Goal: Find specific page/section: Find specific page/section

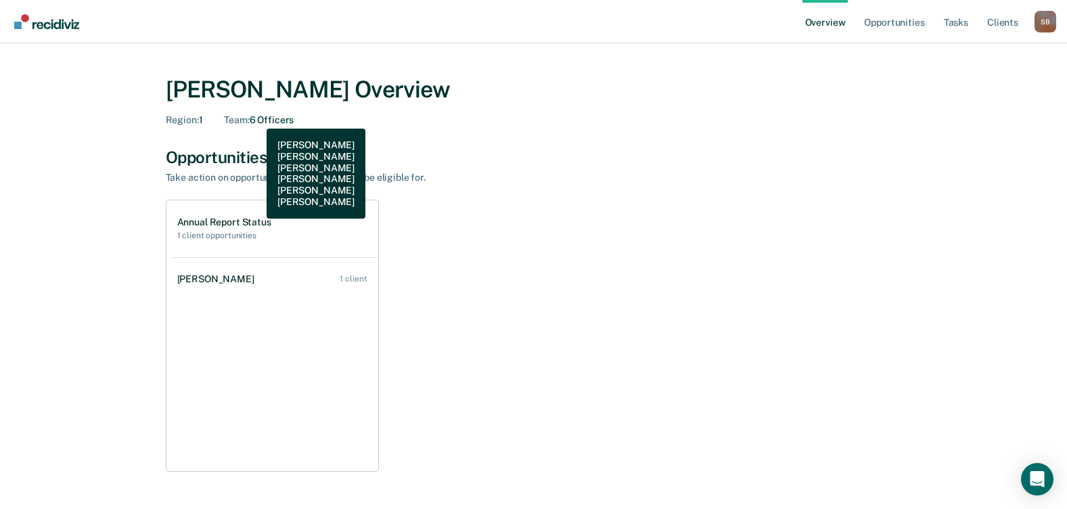
click at [257, 118] on div "Team : 6 Officers" at bounding box center [259, 120] width 70 height 12
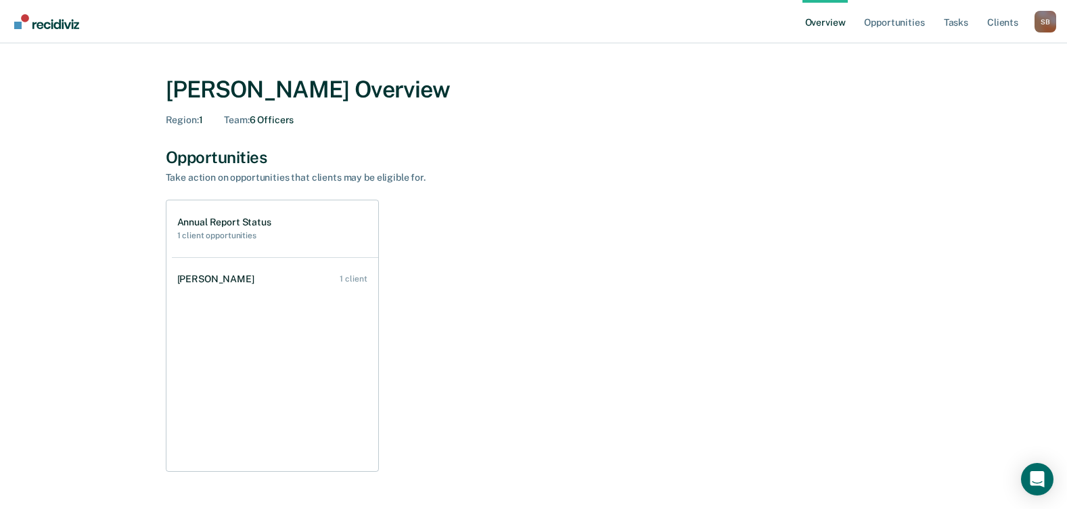
click at [184, 118] on span "Region :" at bounding box center [182, 119] width 33 height 11
click at [293, 127] on div "[PERSON_NAME] Overview Region : 1 Team : 6 Officers" at bounding box center [534, 98] width 736 height 77
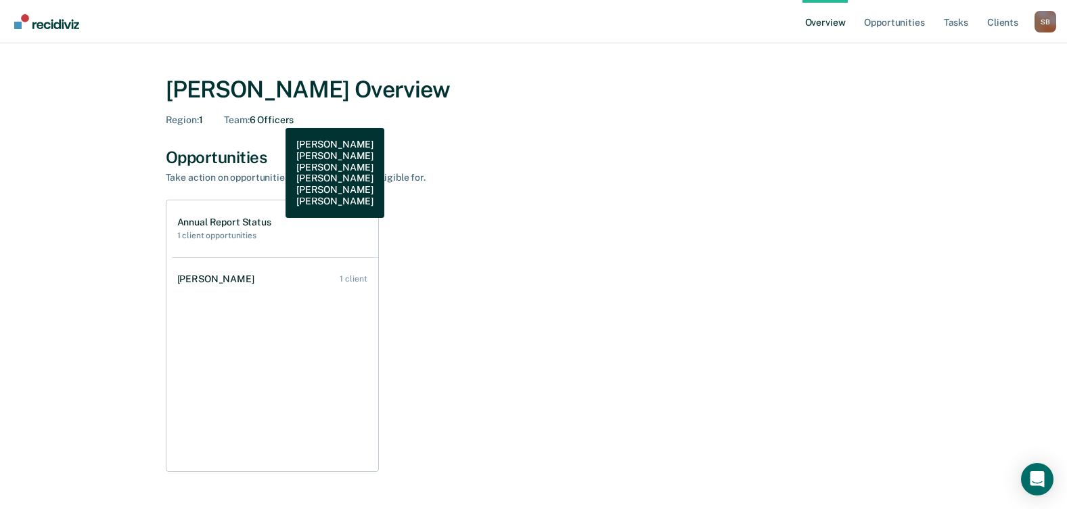
click at [275, 118] on div "Team : 6 Officers" at bounding box center [259, 120] width 70 height 12
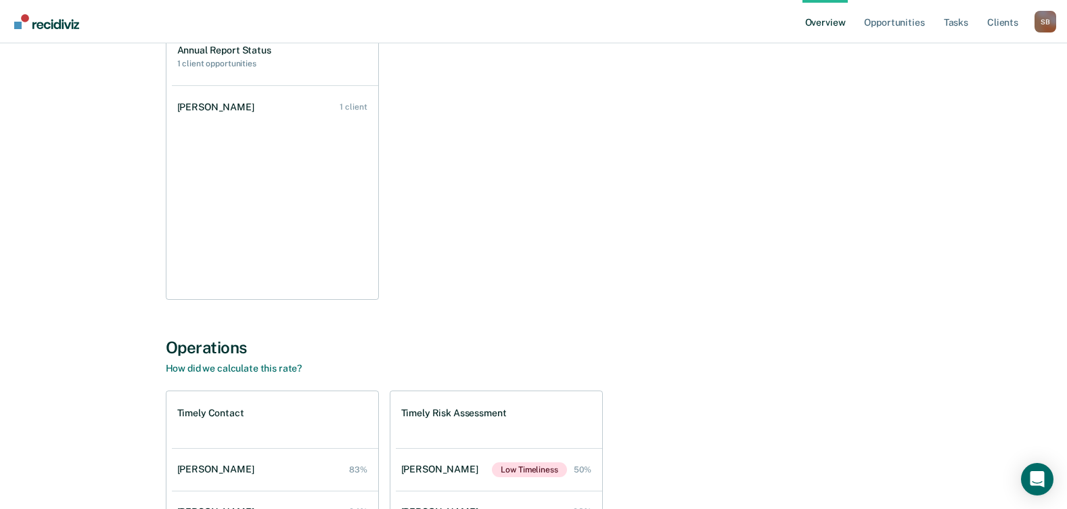
scroll to position [396, 0]
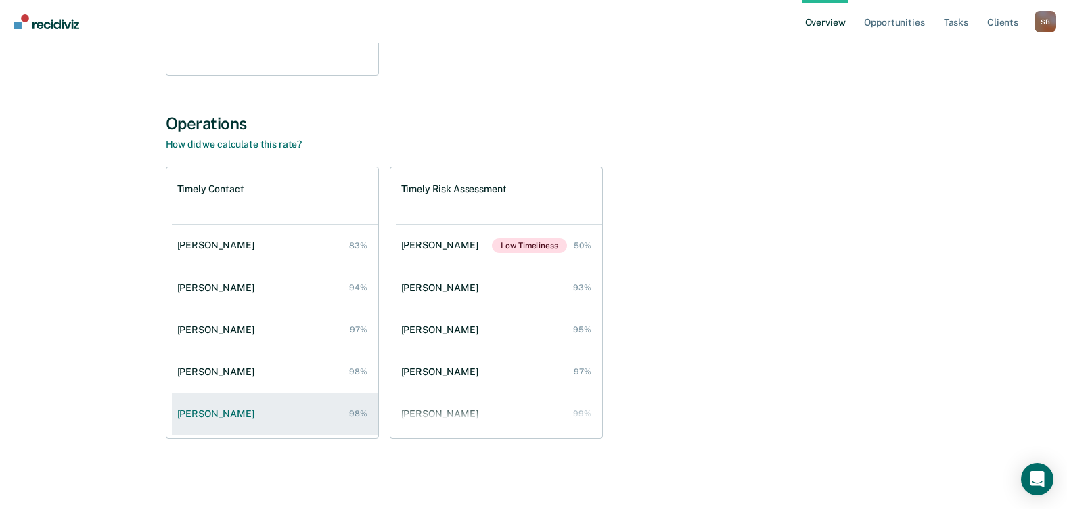
click at [233, 417] on div "[PERSON_NAME]" at bounding box center [218, 414] width 83 height 12
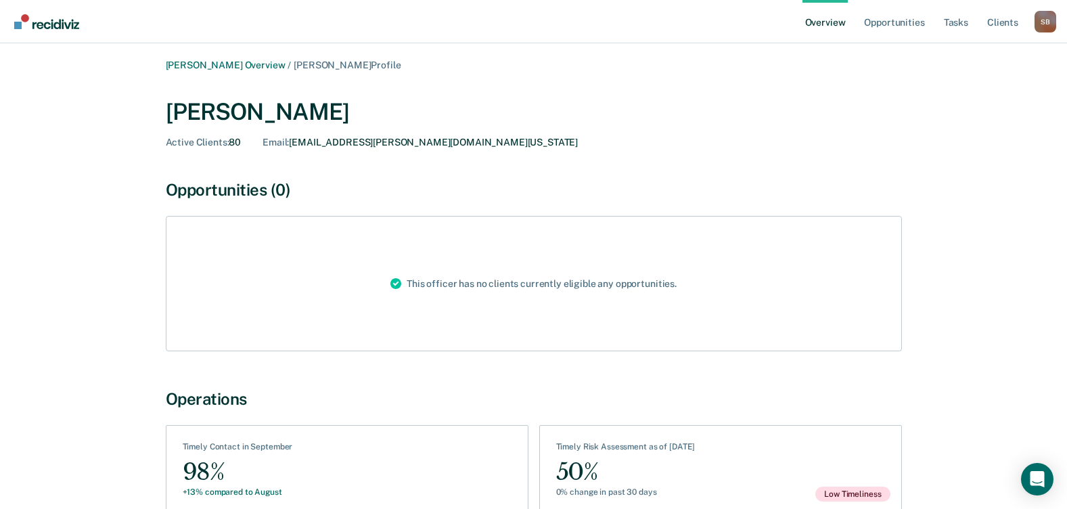
click at [370, 142] on div "Email : [EMAIL_ADDRESS][PERSON_NAME][DOMAIN_NAME][US_STATE]" at bounding box center [420, 143] width 315 height 12
click at [206, 183] on div "Opportunities (0)" at bounding box center [534, 190] width 736 height 20
click at [211, 52] on main "[PERSON_NAME] Overview / [PERSON_NAME] Profile [PERSON_NAME] Active Clients : 8…" at bounding box center [533, 313] width 1067 height 540
click at [212, 65] on link "[PERSON_NAME] Overview" at bounding box center [226, 66] width 120 height 12
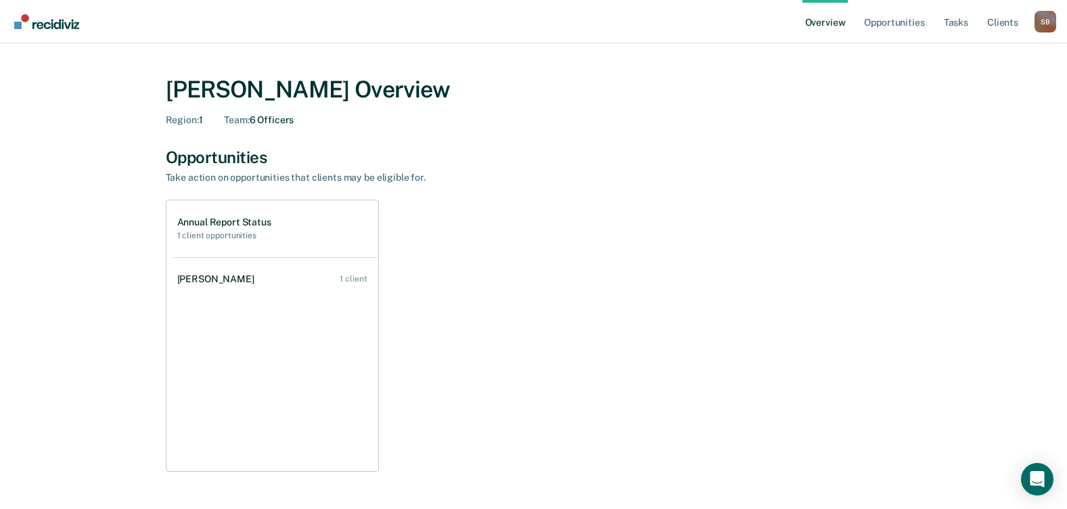
click at [831, 19] on link "Overview" at bounding box center [826, 21] width 46 height 43
click at [320, 125] on div "Region : 1 Team : 6 Officers" at bounding box center [534, 120] width 736 height 12
click at [957, 23] on link "Tasks" at bounding box center [956, 21] width 30 height 43
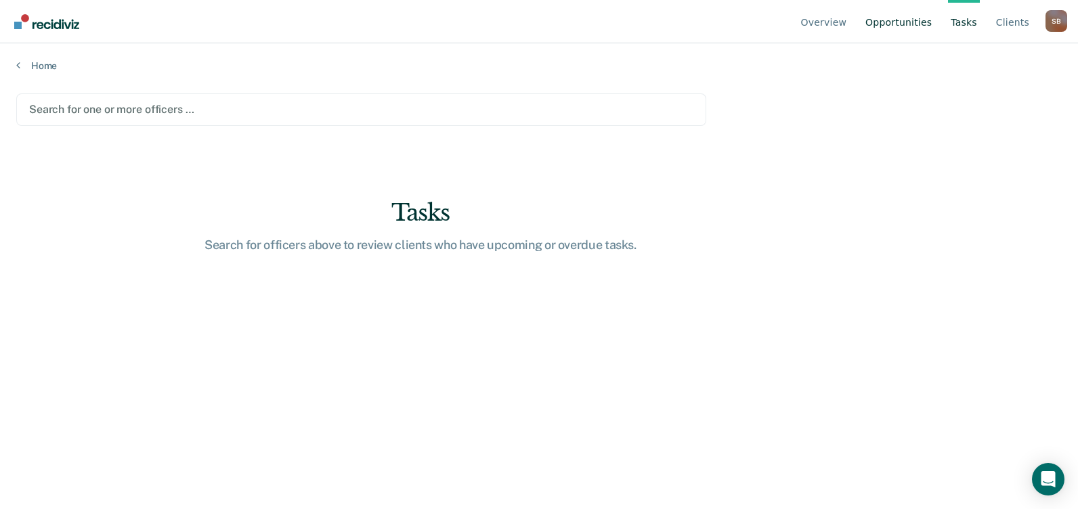
click at [920, 21] on link "Opportunities" at bounding box center [898, 21] width 72 height 43
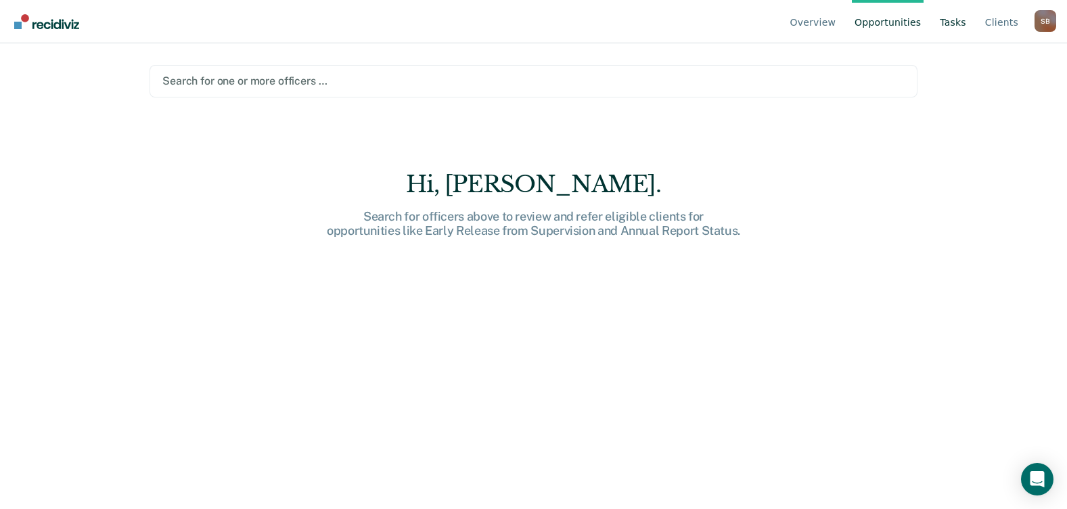
click at [956, 22] on link "Tasks" at bounding box center [953, 21] width 32 height 43
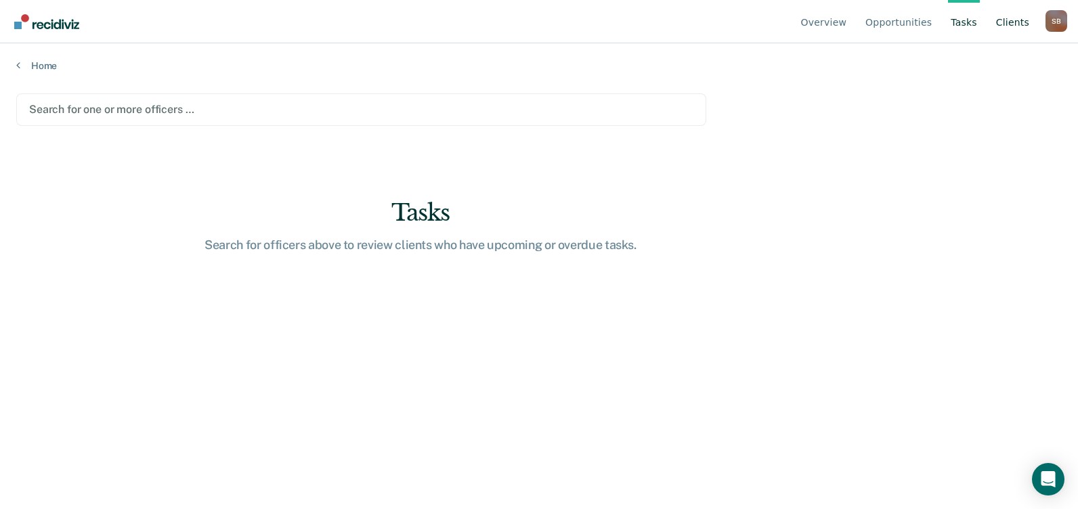
click at [1009, 23] on link "Client s" at bounding box center [1012, 21] width 39 height 43
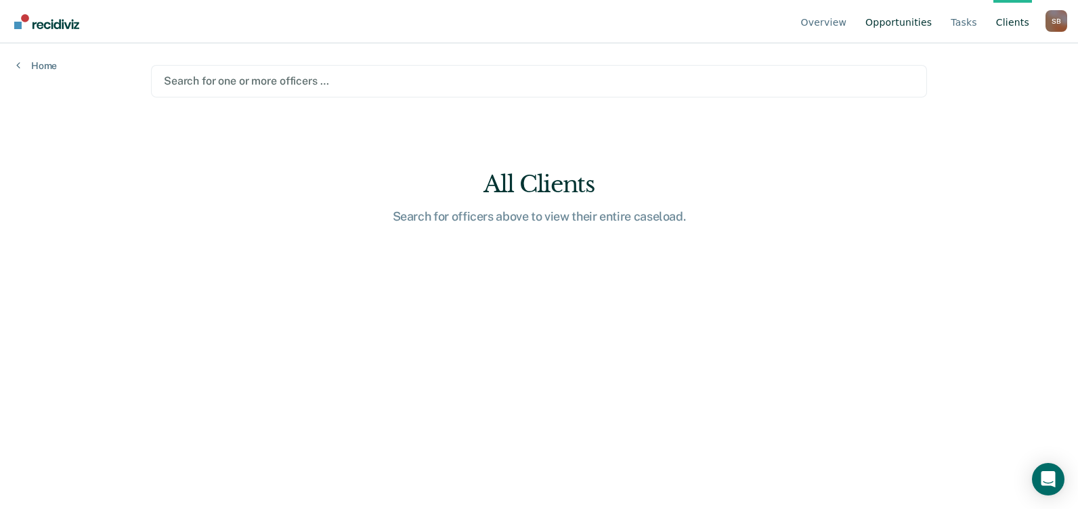
click at [916, 30] on link "Opportunities" at bounding box center [898, 21] width 72 height 43
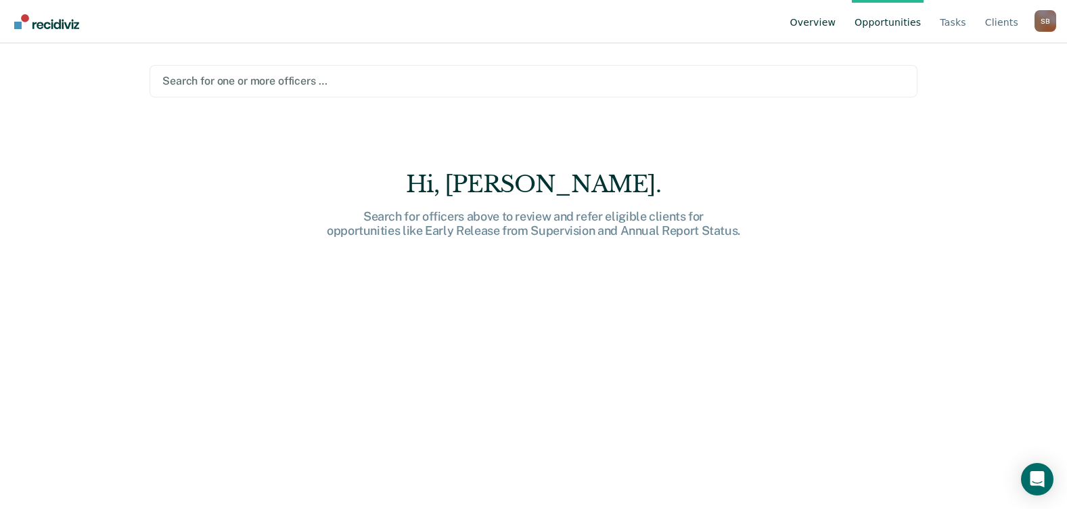
click at [824, 31] on link "Overview" at bounding box center [813, 21] width 51 height 43
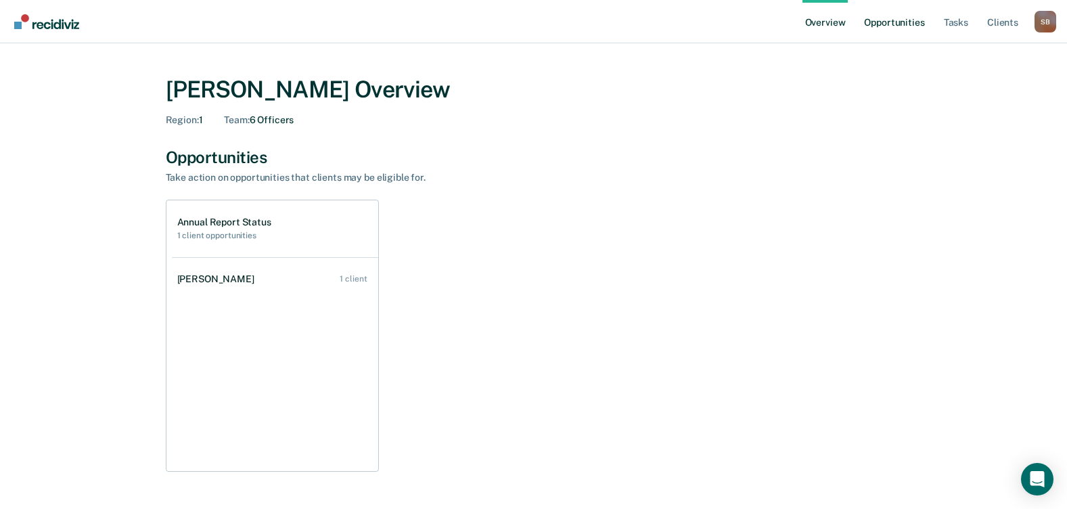
click at [883, 22] on link "Opportunities" at bounding box center [895, 21] width 66 height 43
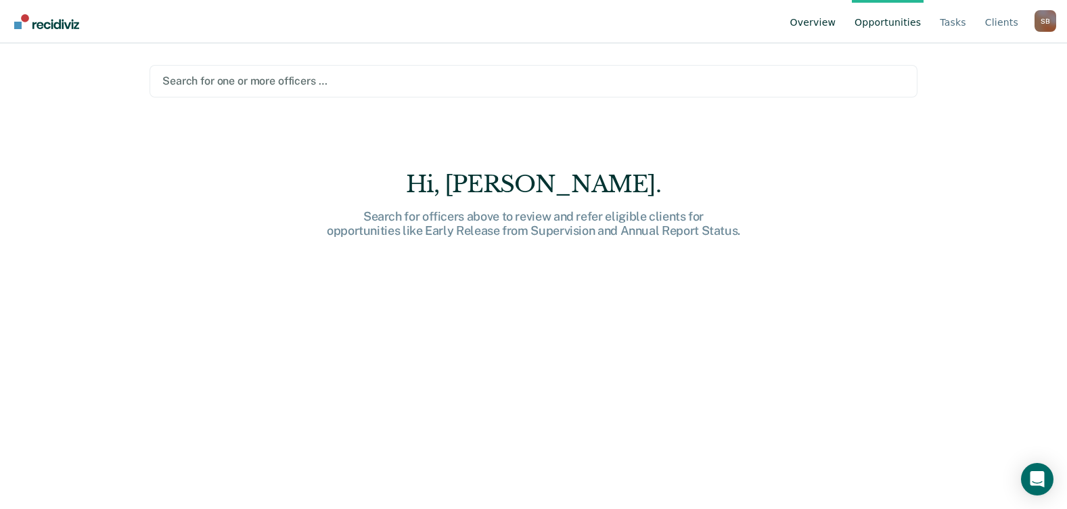
click at [835, 22] on link "Overview" at bounding box center [813, 21] width 51 height 43
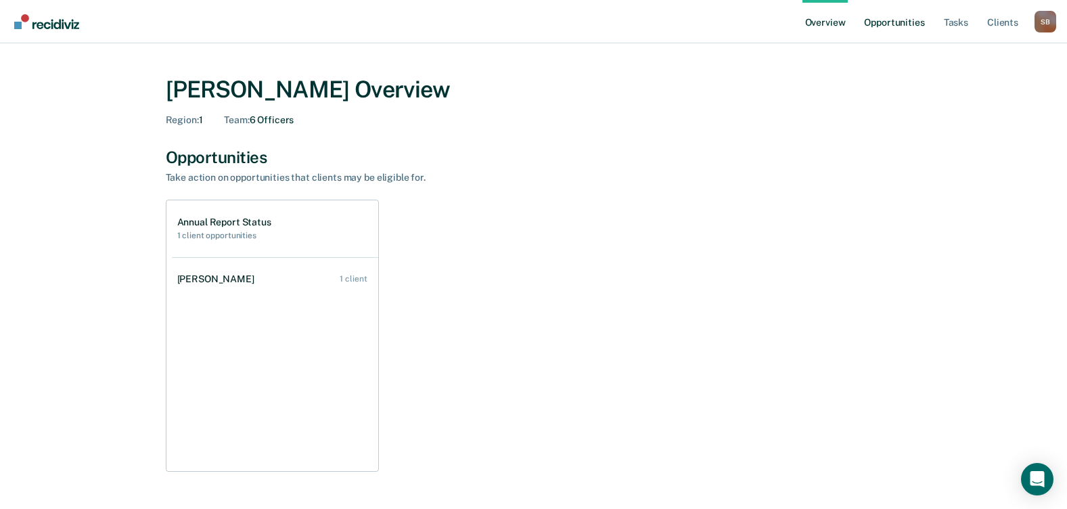
click at [897, 14] on link "Opportunities" at bounding box center [895, 21] width 66 height 43
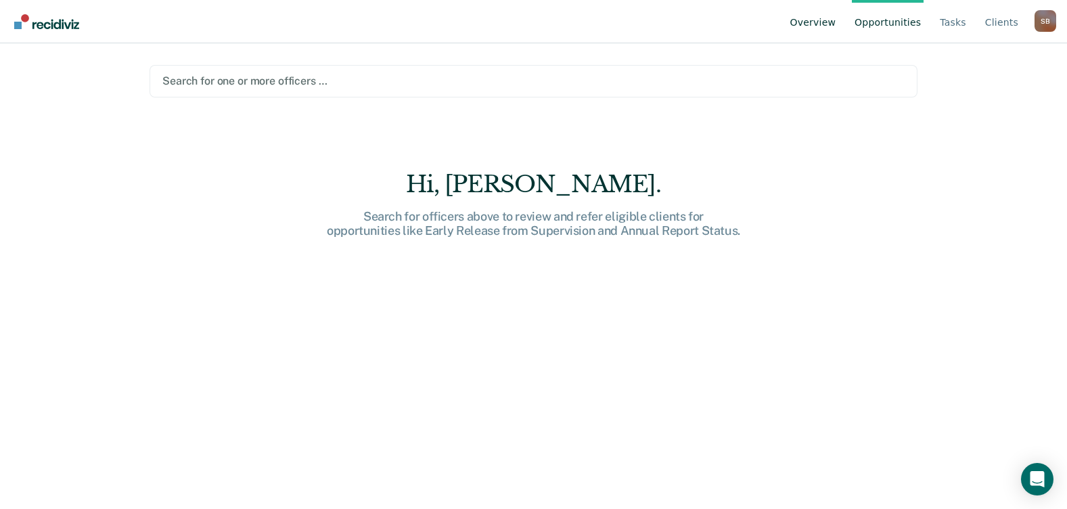
click at [836, 24] on link "Overview" at bounding box center [813, 21] width 51 height 43
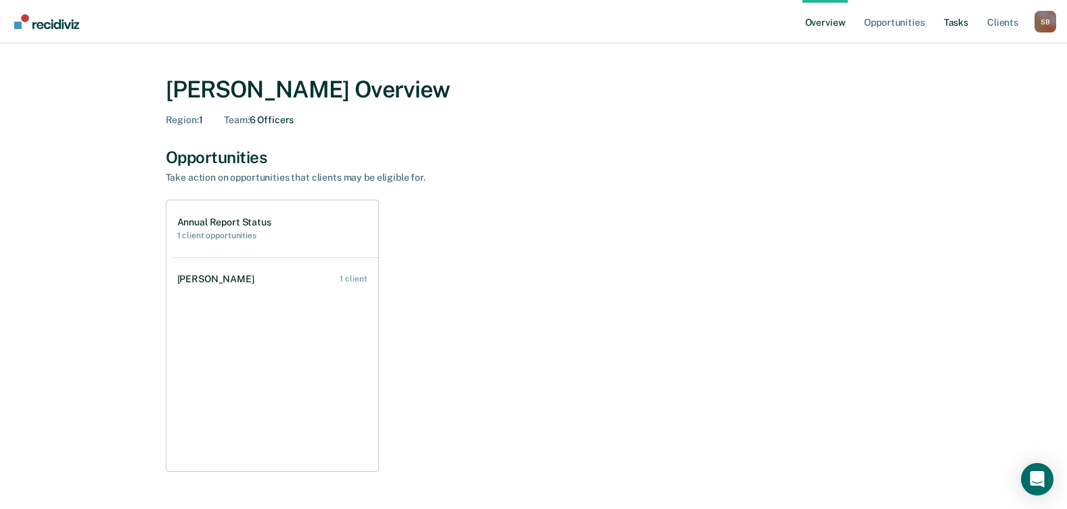
click at [960, 20] on link "Tasks" at bounding box center [956, 21] width 30 height 43
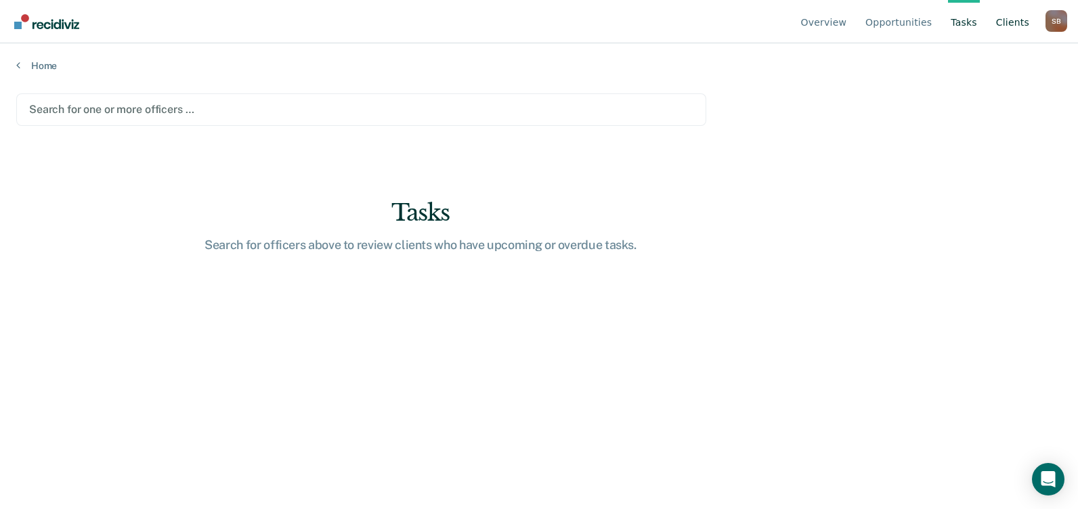
click at [1008, 17] on link "Client s" at bounding box center [1012, 21] width 39 height 43
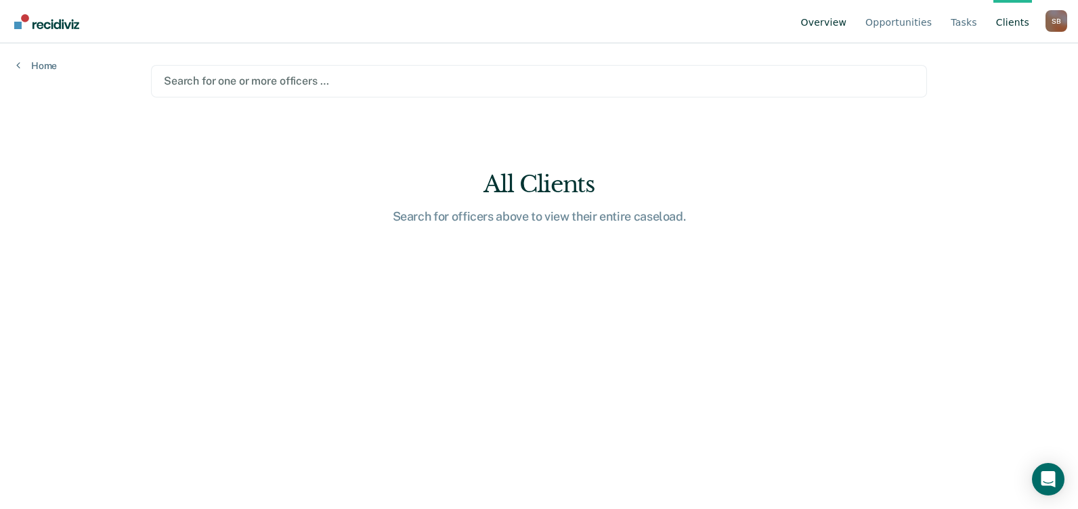
click at [849, 26] on link "Overview" at bounding box center [823, 21] width 51 height 43
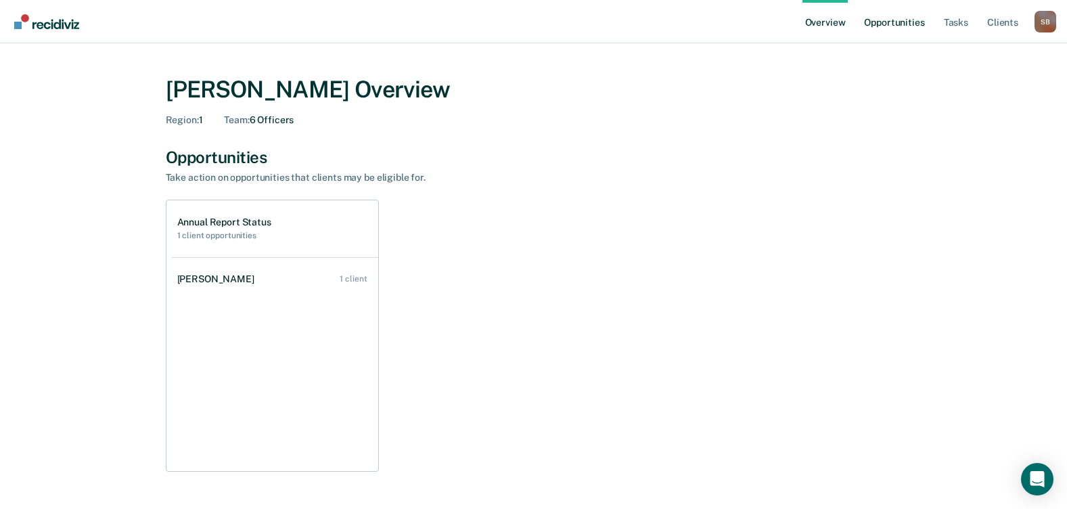
click at [897, 15] on link "Opportunities" at bounding box center [895, 21] width 66 height 43
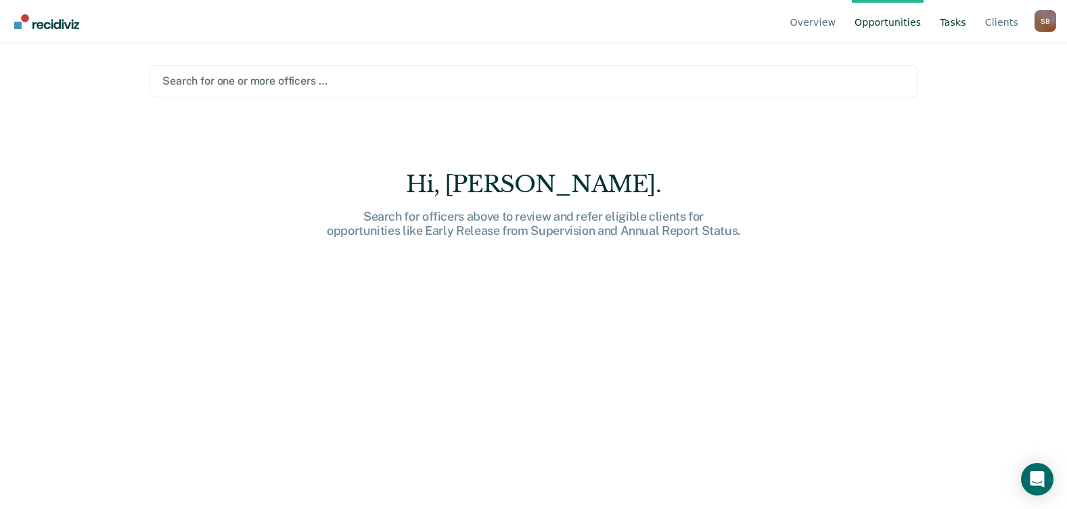
click at [965, 22] on link "Tasks" at bounding box center [953, 21] width 32 height 43
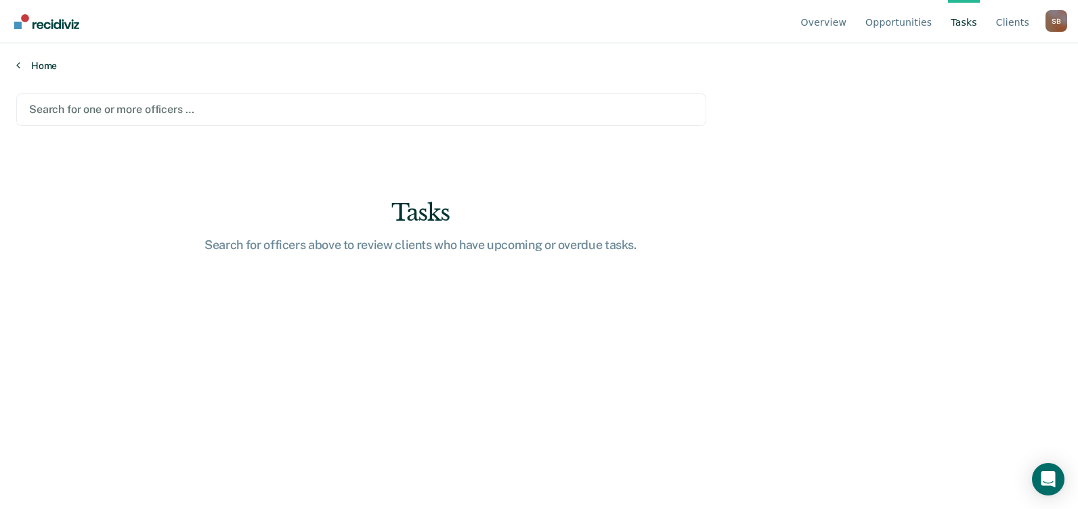
click at [28, 67] on link "Home" at bounding box center [538, 66] width 1045 height 12
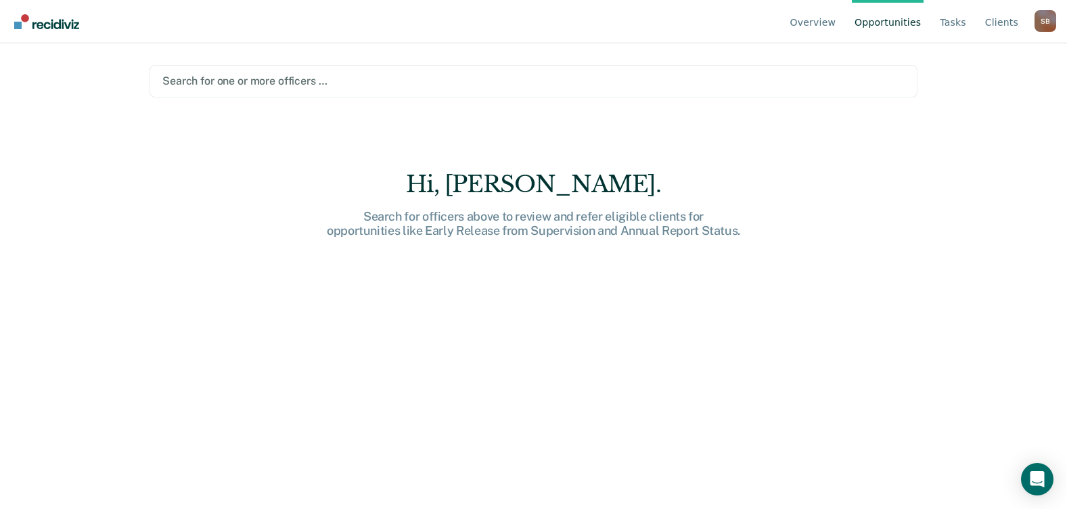
click at [225, 83] on div at bounding box center [533, 81] width 742 height 16
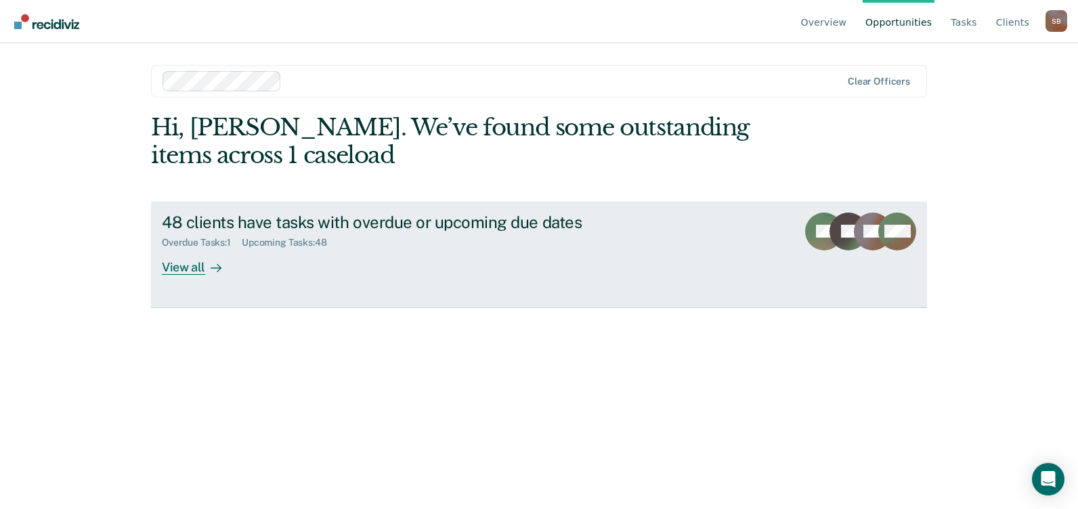
click at [191, 260] on div "View all" at bounding box center [200, 261] width 76 height 26
